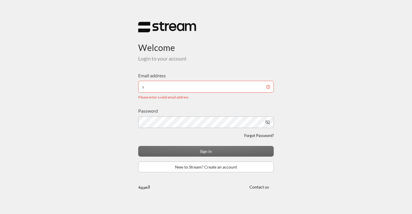
type input "[EMAIL_ADDRESS][DOMAIN_NAME]"
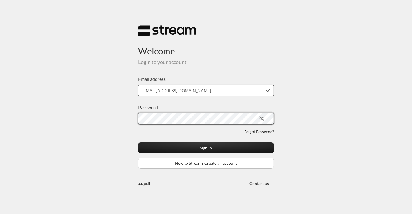
click at [138, 142] on button "Sign in" at bounding box center [205, 147] width 135 height 11
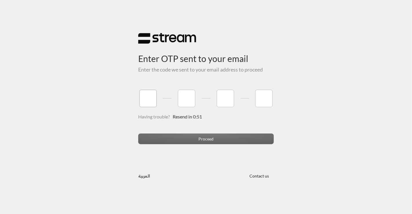
type input "9"
type input "2"
type input "3"
type input "0"
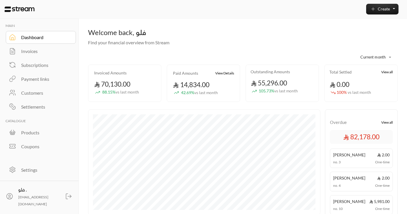
click at [33, 50] on div "Invoices" at bounding box center [44, 51] width 47 height 7
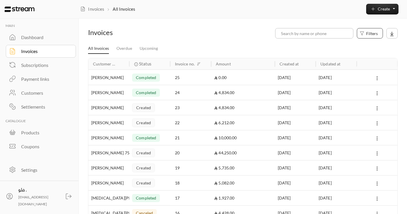
click at [375, 33] on span "Filters" at bounding box center [372, 33] width 12 height 6
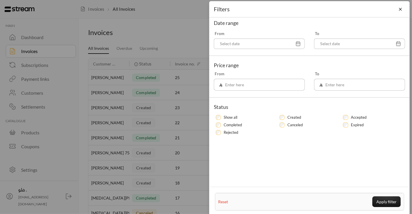
click at [216, 125] on div "Completed" at bounding box center [246, 125] width 60 height 6
click at [388, 199] on button "Apply filter" at bounding box center [386, 201] width 28 height 11
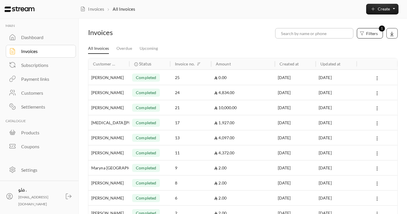
click at [393, 33] on icon at bounding box center [391, 33] width 5 height 5
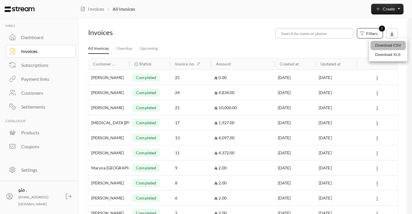
click at [388, 47] on li "Download CSV" at bounding box center [387, 45] width 35 height 9
